Goal: Task Accomplishment & Management: Use online tool/utility

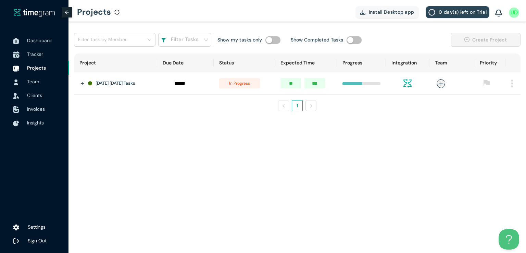
click at [33, 52] on span "Tracker" at bounding box center [35, 54] width 16 height 6
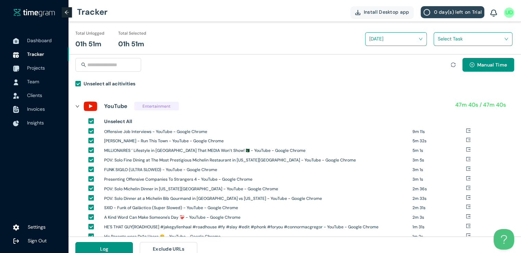
click at [436, 42] on div "Select Task" at bounding box center [473, 39] width 78 height 11
click at [443, 64] on h1 "ZIPCODE VETTING LONG" at bounding box center [482, 64] width 80 height 8
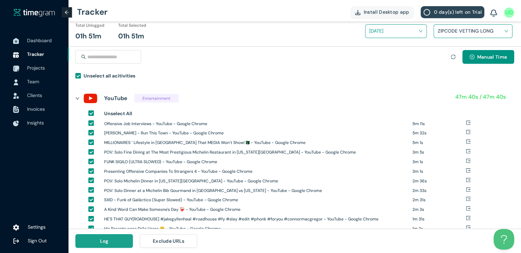
click at [118, 243] on button "Log" at bounding box center [104, 241] width 58 height 14
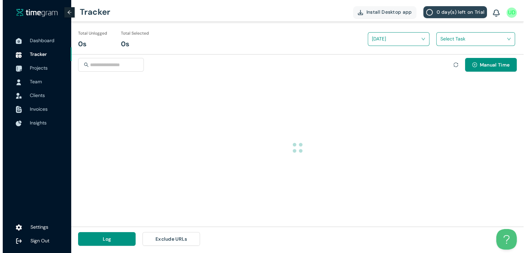
scroll to position [0, 0]
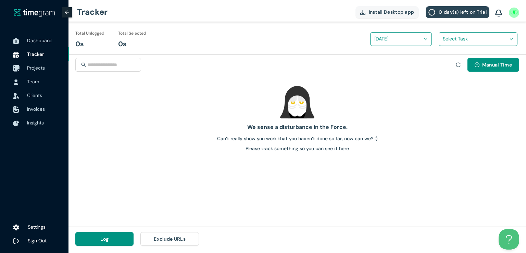
click at [39, 67] on span "Projects" at bounding box center [36, 68] width 18 height 6
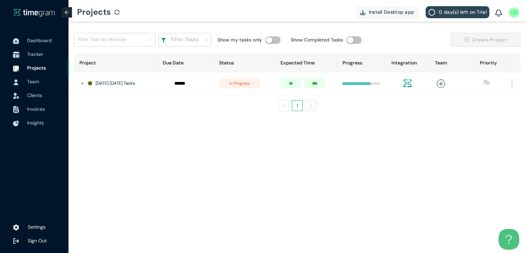
click at [35, 55] on span "Tracker" at bounding box center [35, 54] width 16 height 6
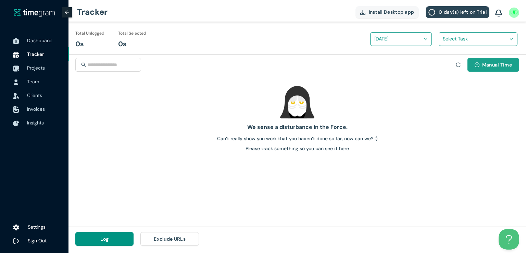
click at [488, 67] on span "Manual Time" at bounding box center [497, 65] width 30 height 8
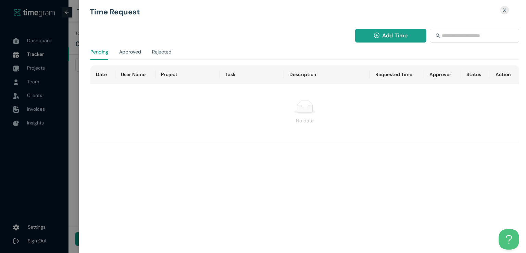
click at [398, 34] on span "Add Time" at bounding box center [394, 35] width 25 height 9
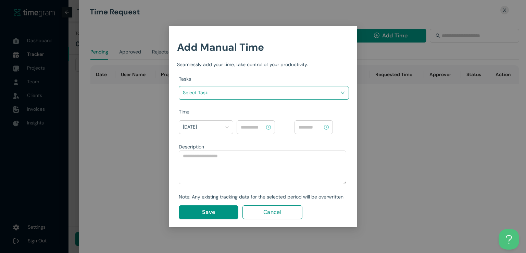
click at [272, 89] on input "search" at bounding box center [261, 92] width 157 height 10
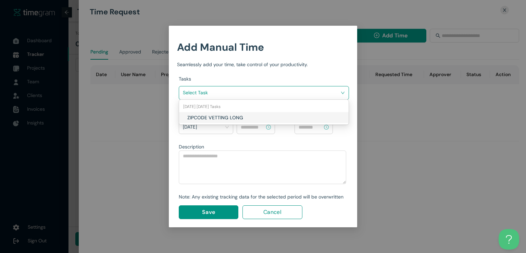
click at [244, 117] on h1 "ZIPCODE VETTING LONG" at bounding box center [227, 118] width 80 height 8
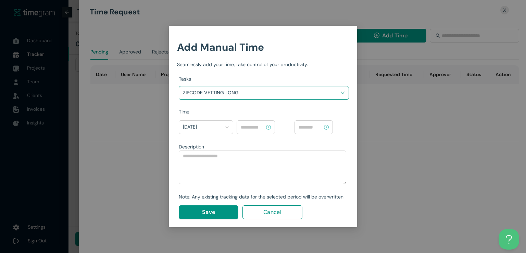
click at [251, 123] on input at bounding box center [253, 127] width 24 height 8
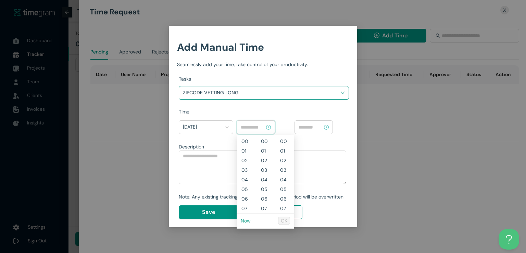
click at [247, 222] on link "Now" at bounding box center [246, 220] width 10 height 6
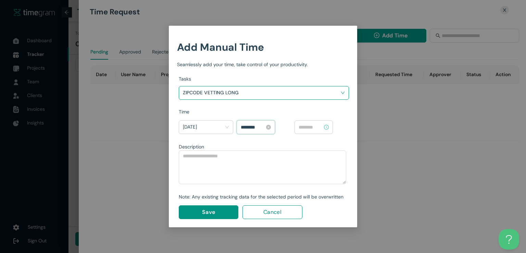
click at [251, 128] on input "********" at bounding box center [253, 127] width 24 height 8
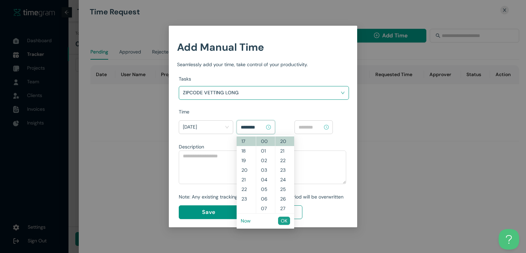
click at [284, 221] on span "OK" at bounding box center [284, 221] width 7 height 8
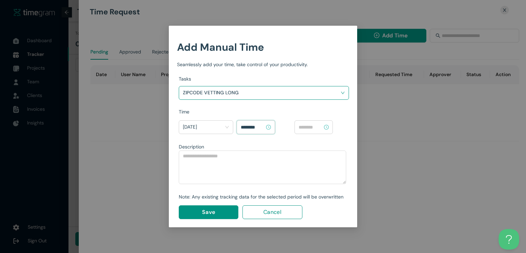
type input "********"
click at [313, 128] on input at bounding box center [311, 127] width 24 height 8
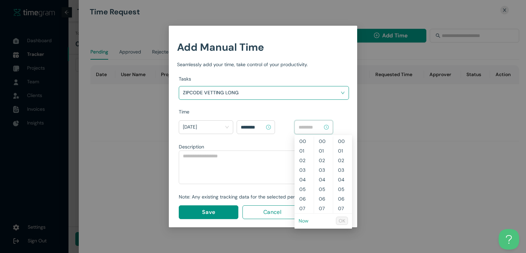
click at [303, 221] on link "Now" at bounding box center [304, 220] width 10 height 6
type input "********"
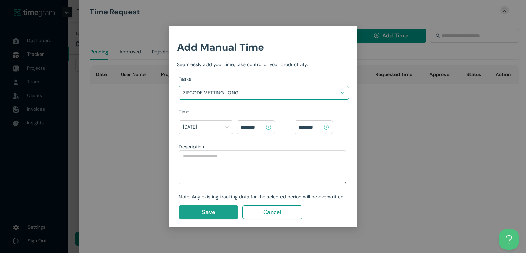
click at [213, 213] on span "Save" at bounding box center [208, 211] width 13 height 9
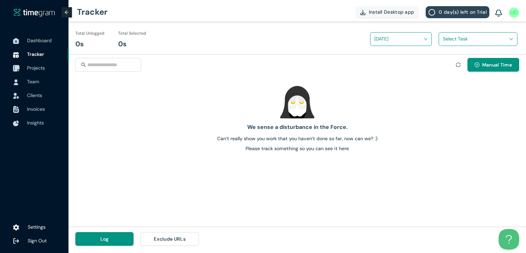
click at [40, 72] on span "Projects" at bounding box center [45, 68] width 36 height 14
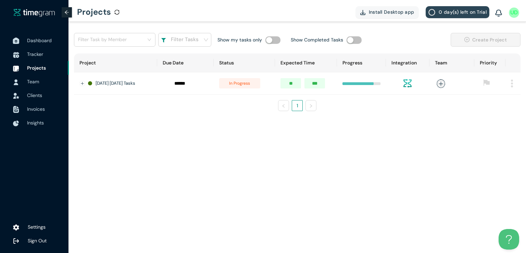
click at [43, 44] on span "Dashboard" at bounding box center [45, 41] width 36 height 14
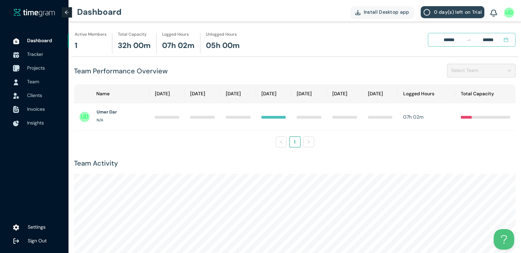
click at [40, 69] on span "Projects" at bounding box center [36, 68] width 18 height 6
